Goal: Find specific page/section: Find specific page/section

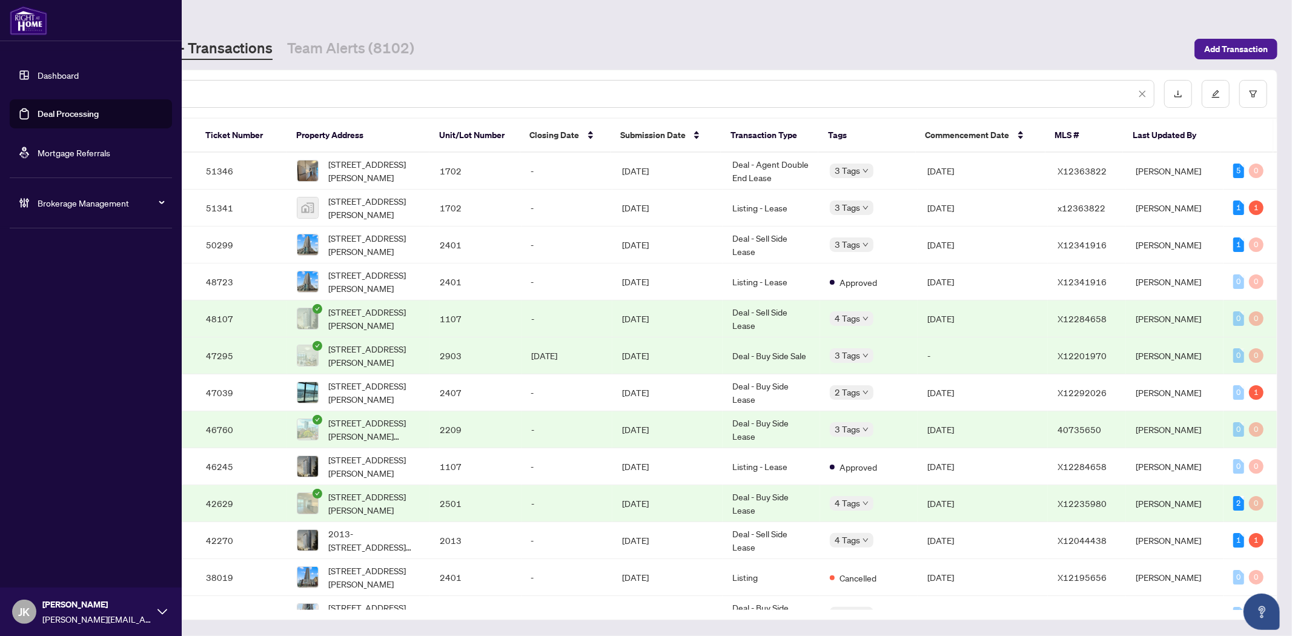
drag, startPoint x: 99, startPoint y: 87, endPoint x: 45, endPoint y: 84, distance: 54.0
click at [45, 84] on div "Dashboard Deal Processing Mortgage Referrals Brokerage Management [PERSON_NAME]…" at bounding box center [646, 318] width 1292 height 636
paste input "text"
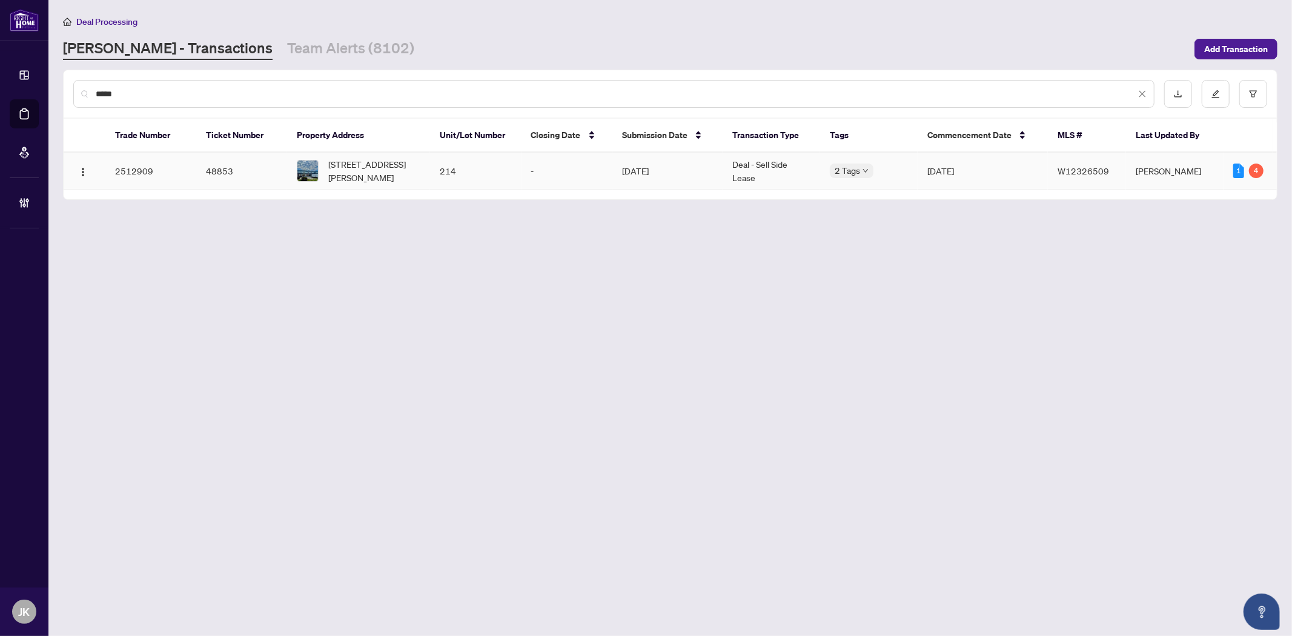
type input "*****"
click at [437, 170] on td "214" at bounding box center [475, 171] width 91 height 37
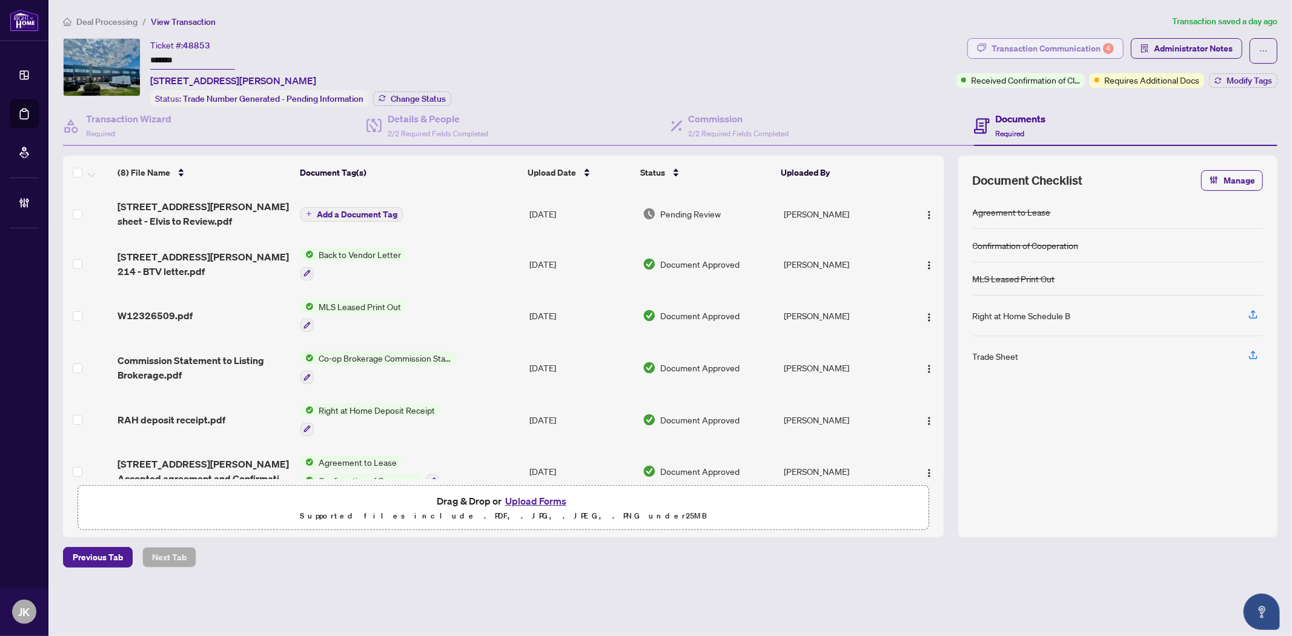
click at [1043, 50] on div "Transaction Communication 4" at bounding box center [1052, 48] width 122 height 19
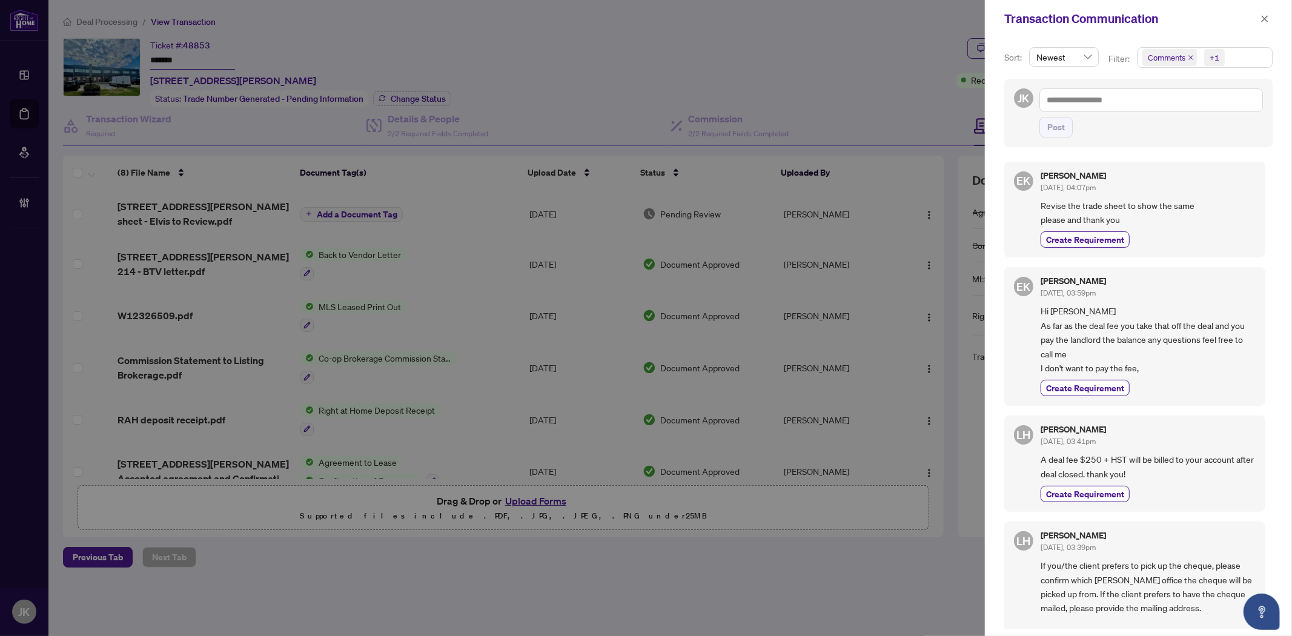
drag, startPoint x: 1269, startPoint y: 14, endPoint x: 1191, endPoint y: 27, distance: 78.7
click at [1269, 14] on button "button" at bounding box center [1265, 19] width 16 height 15
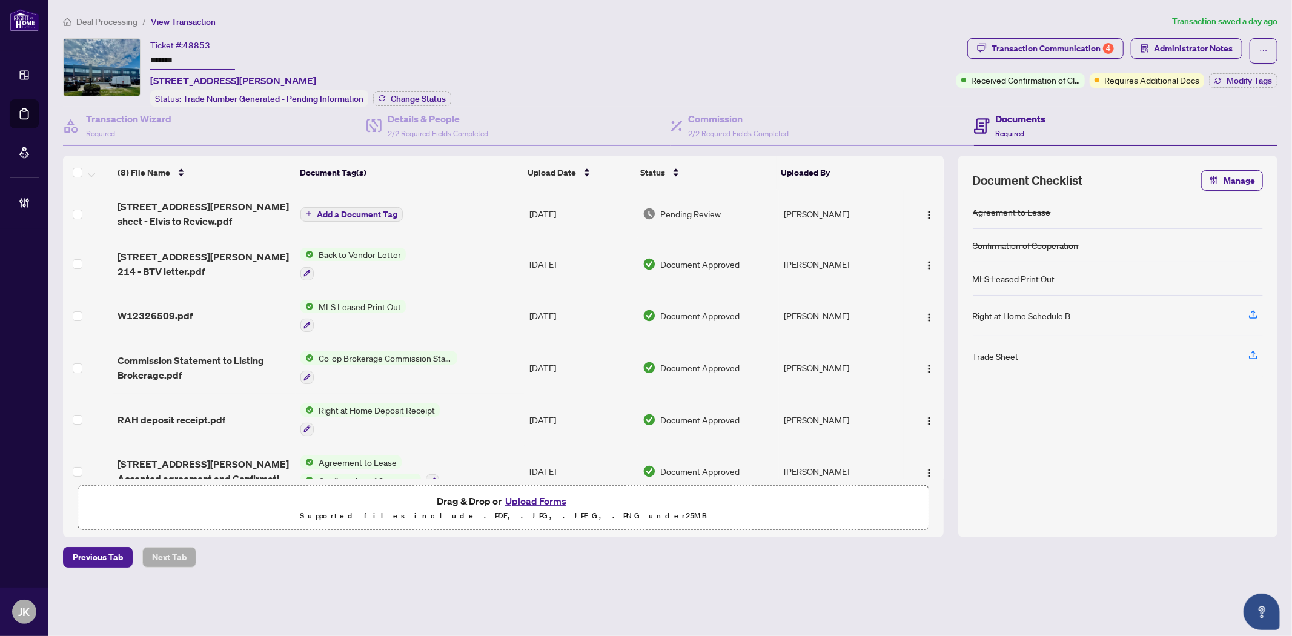
click at [1084, 471] on div "Agreement to Lease Confirmation of Cooperation MLS Leased Print Out Right at Ho…" at bounding box center [1118, 359] width 290 height 327
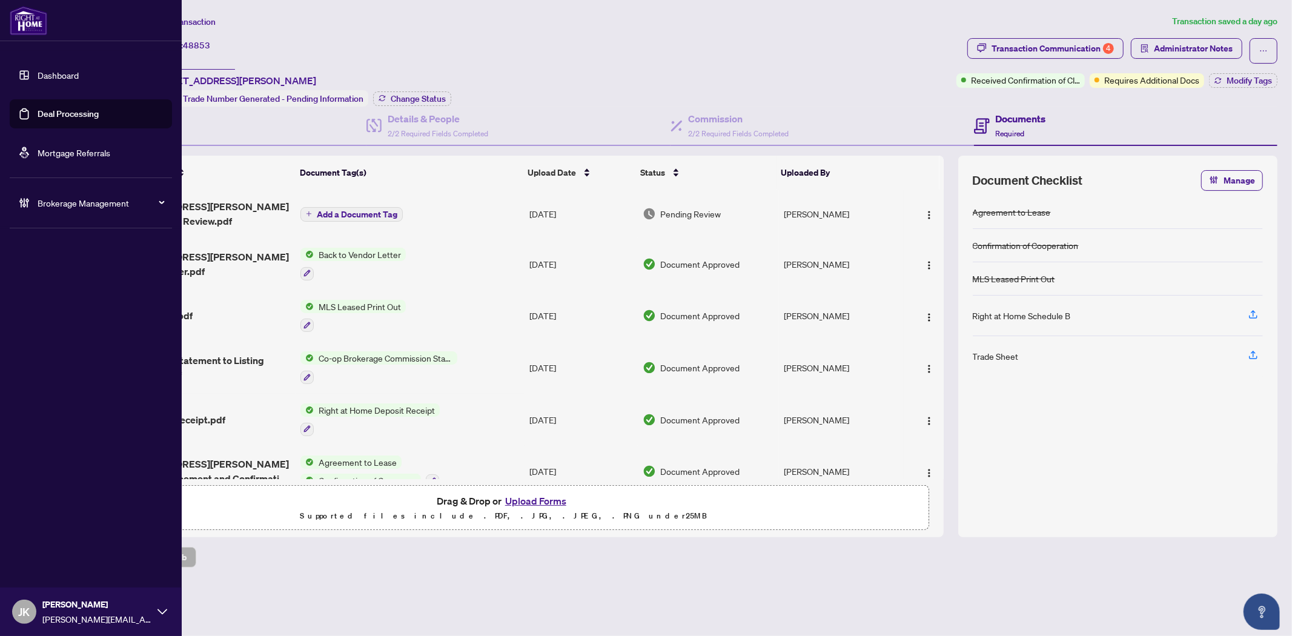
click at [69, 117] on link "Deal Processing" at bounding box center [68, 113] width 61 height 11
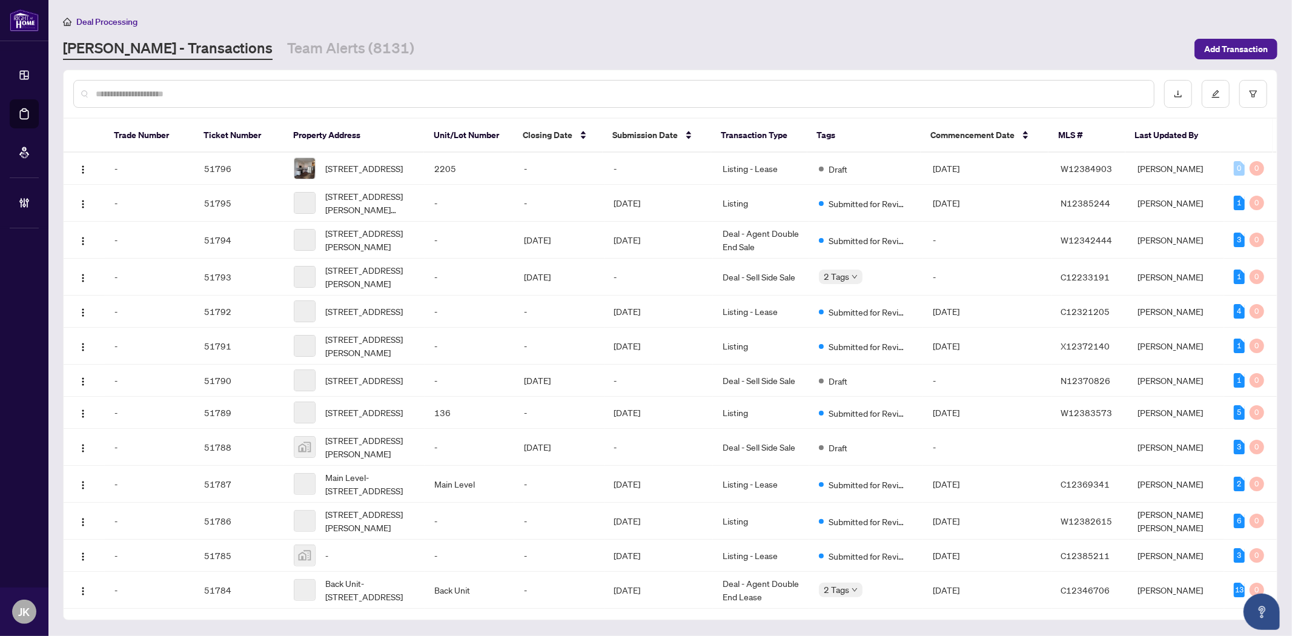
click at [222, 99] on div at bounding box center [613, 94] width 1081 height 28
click at [165, 102] on div at bounding box center [613, 94] width 1081 height 28
click at [176, 94] on input "text" at bounding box center [620, 93] width 1048 height 13
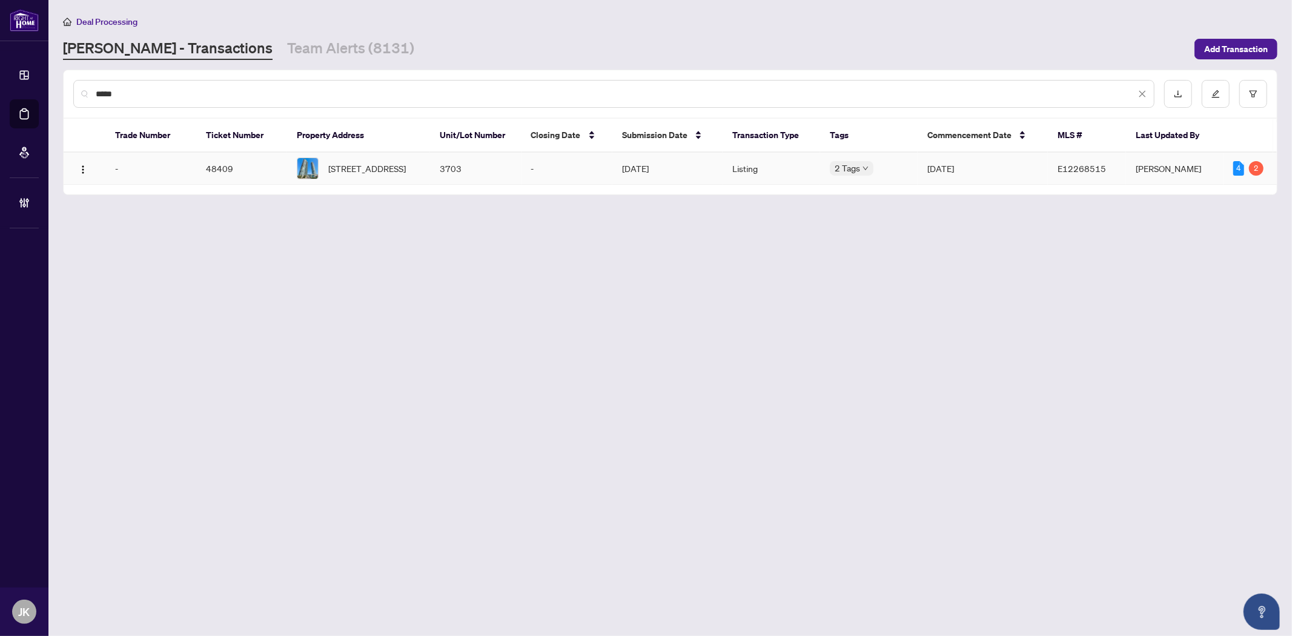
type input "*****"
click at [624, 166] on td "[DATE]" at bounding box center [667, 169] width 110 height 32
